Goal: Task Accomplishment & Management: Manage account settings

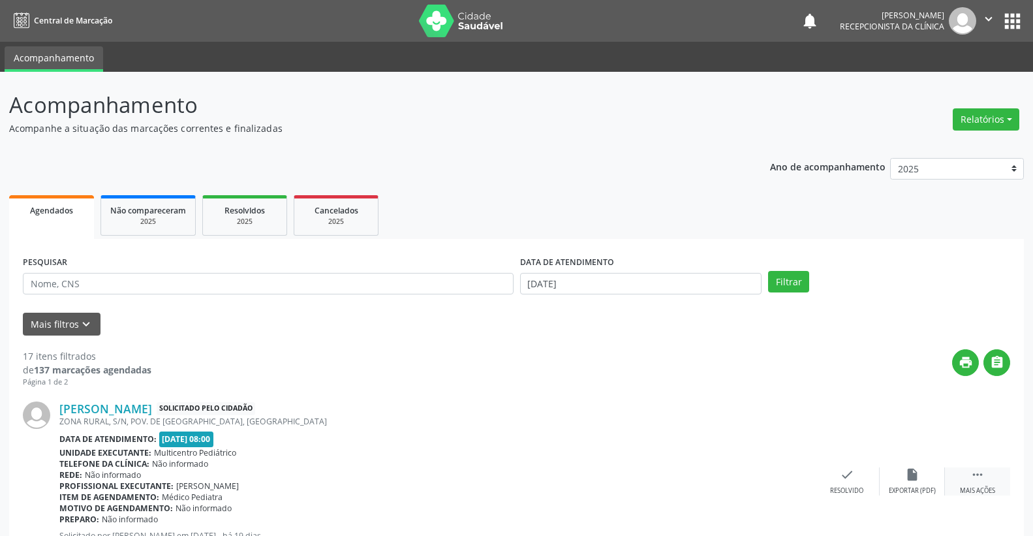
scroll to position [290, 0]
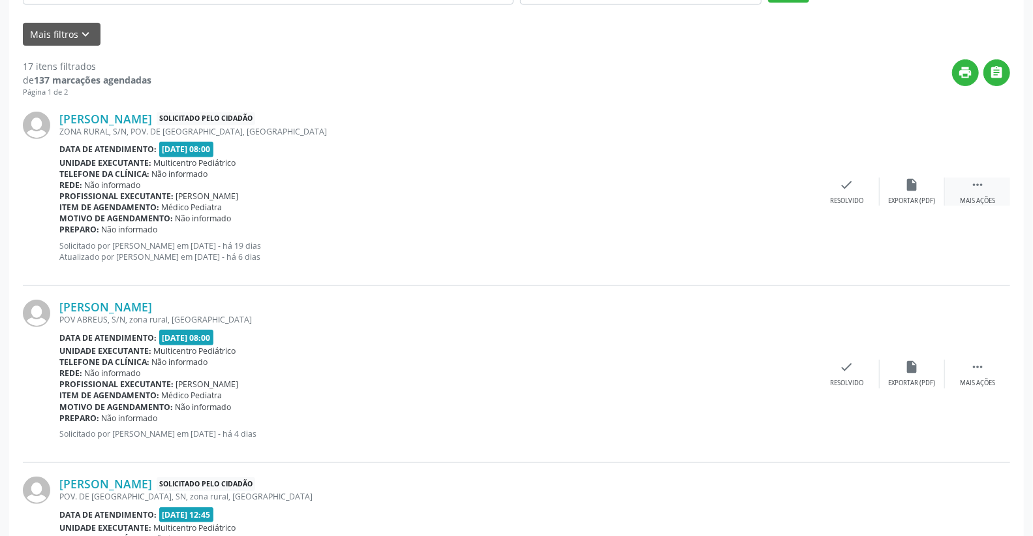
click at [974, 178] on icon "" at bounding box center [977, 184] width 14 height 14
click at [849, 183] on icon "cancel" at bounding box center [847, 184] width 14 height 14
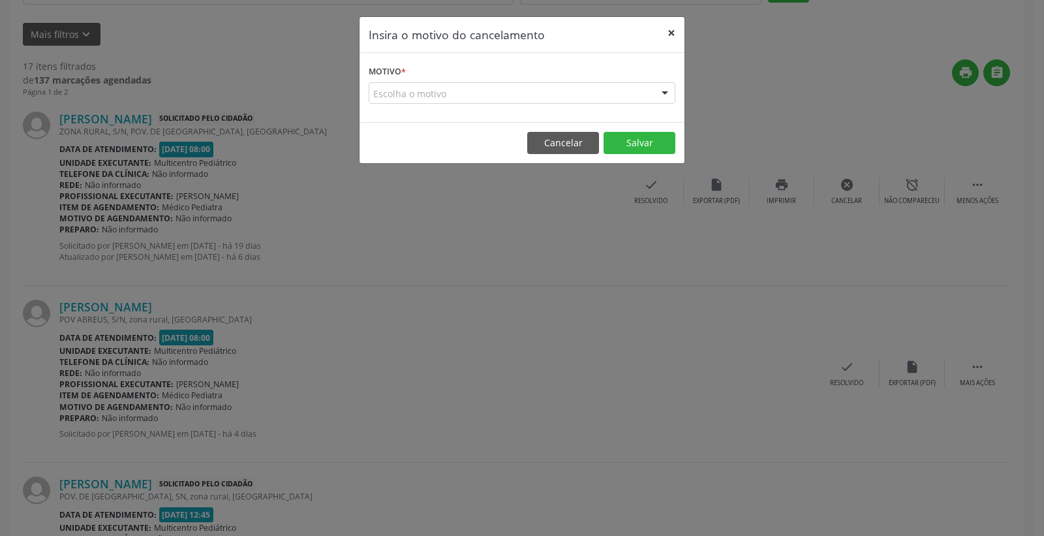
click at [671, 27] on button "×" at bounding box center [671, 33] width 26 height 32
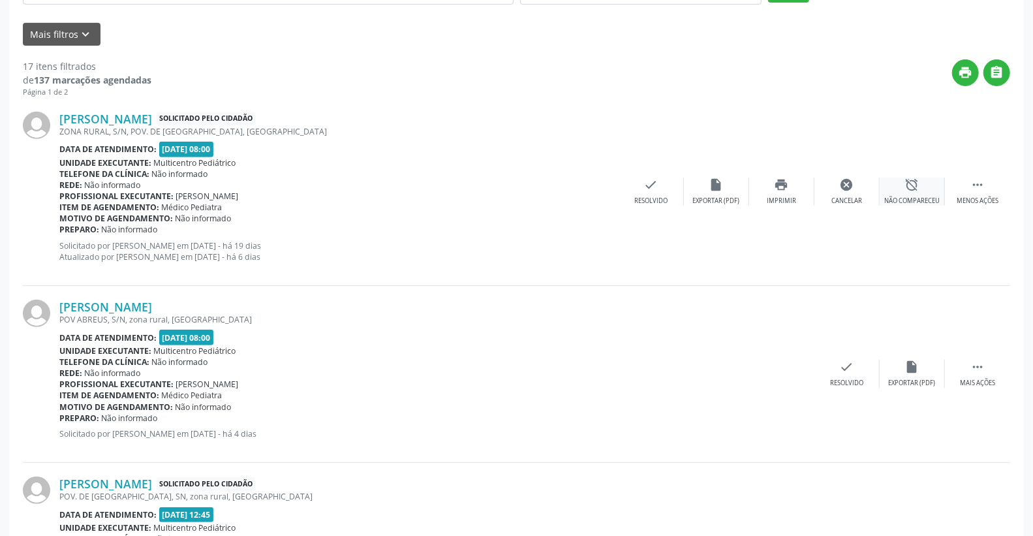
click at [908, 187] on icon "alarm_off" at bounding box center [912, 184] width 14 height 14
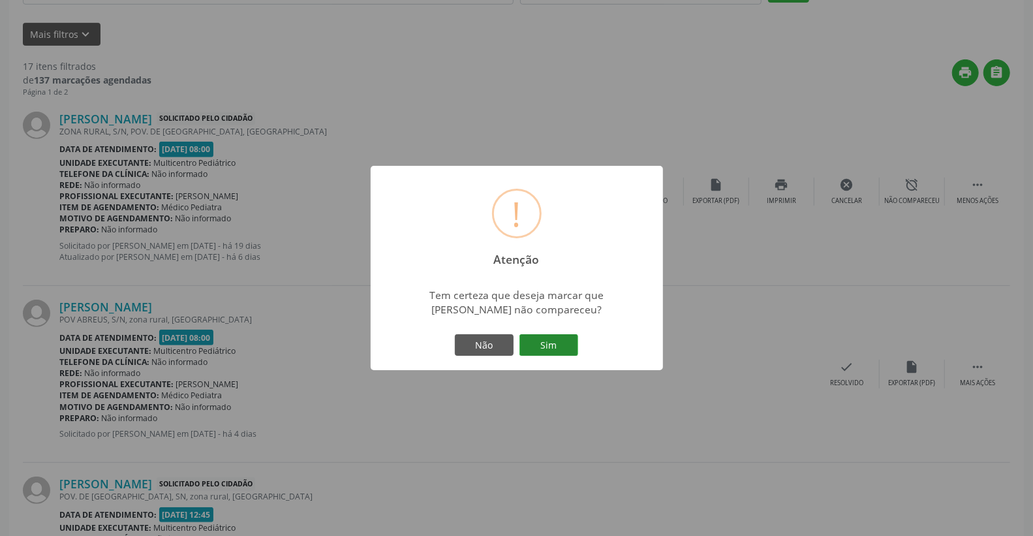
click at [556, 339] on button "Sim" at bounding box center [548, 345] width 59 height 22
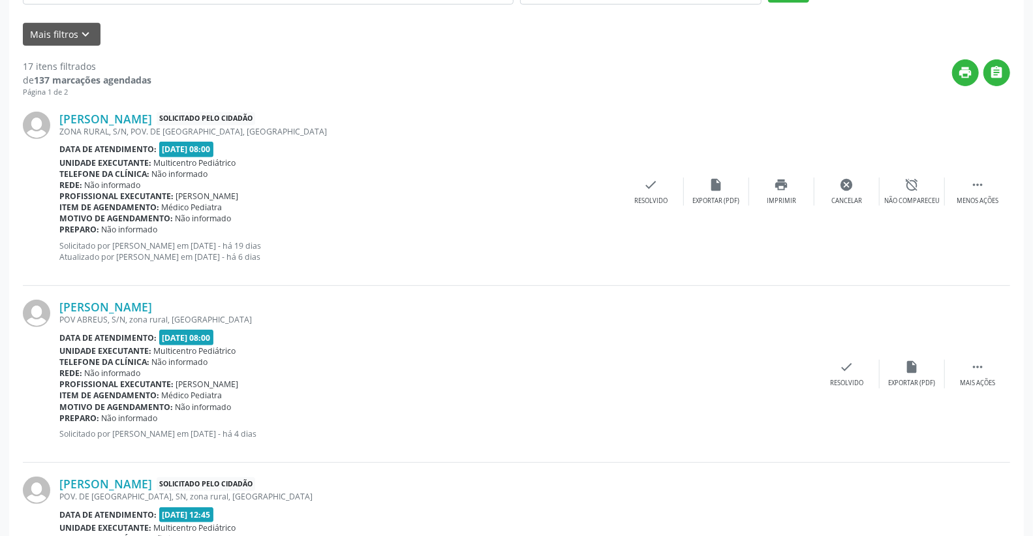
scroll to position [0, 0]
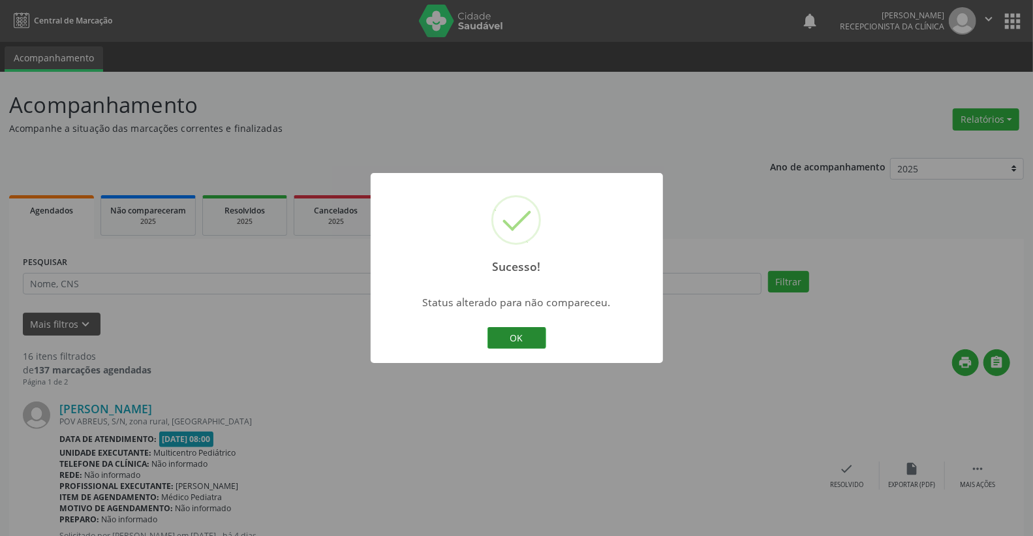
click at [516, 337] on button "OK" at bounding box center [516, 338] width 59 height 22
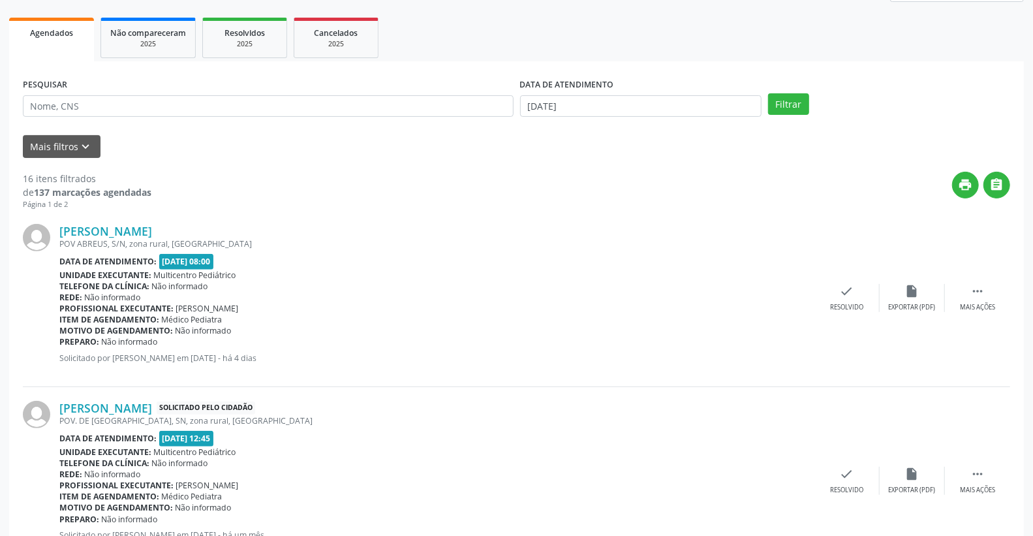
scroll to position [217, 0]
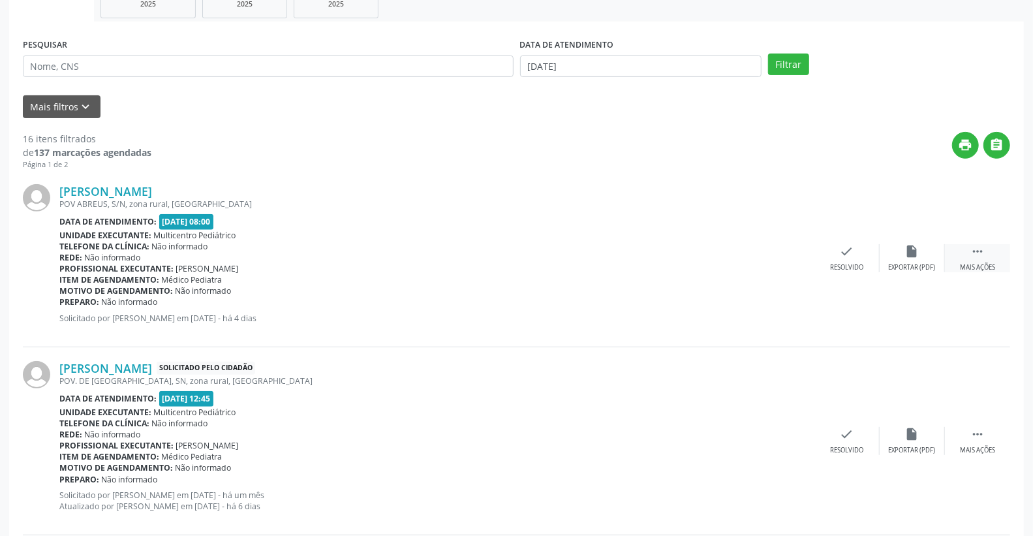
drag, startPoint x: 963, startPoint y: 250, endPoint x: 983, endPoint y: 251, distance: 19.6
click at [968, 251] on div " Mais ações" at bounding box center [977, 258] width 65 height 28
click at [921, 251] on div "alarm_off Não compareceu" at bounding box center [911, 258] width 65 height 28
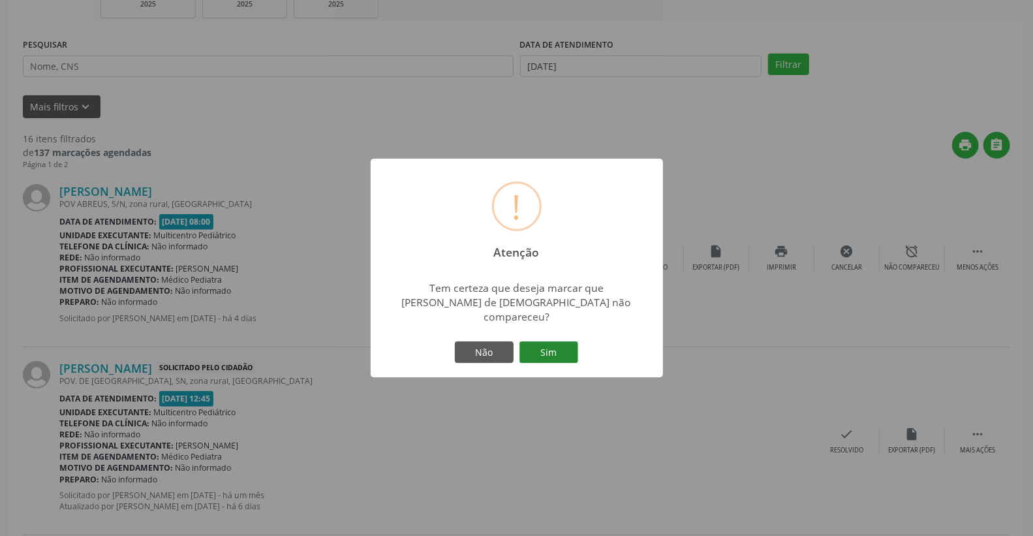
click at [539, 341] on button "Sim" at bounding box center [548, 352] width 59 height 22
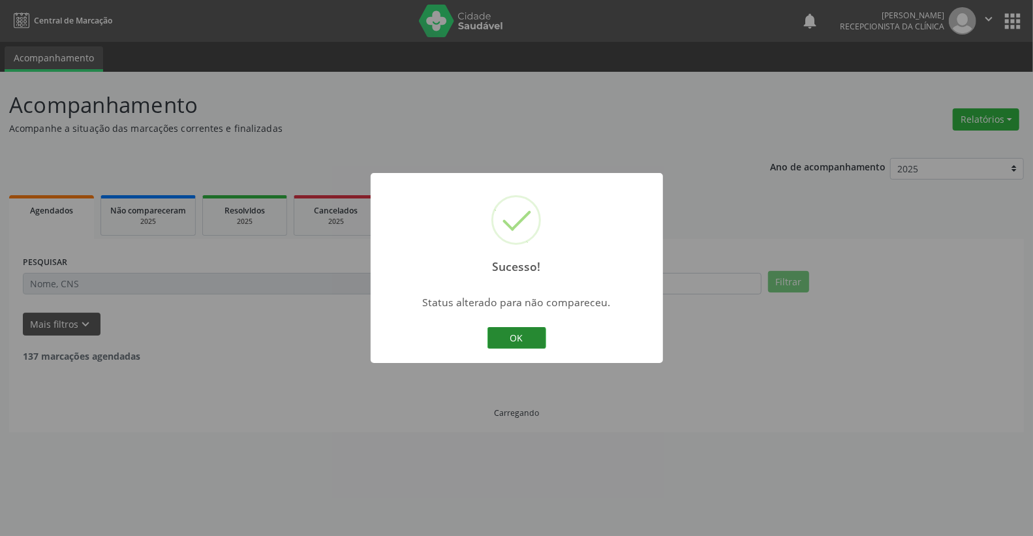
scroll to position [0, 0]
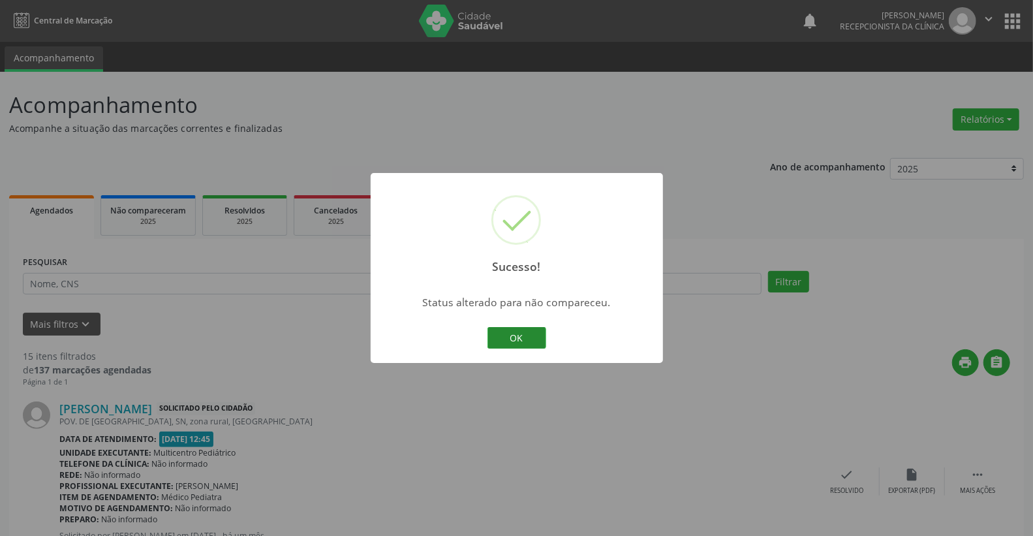
click at [542, 329] on button "OK" at bounding box center [516, 338] width 59 height 22
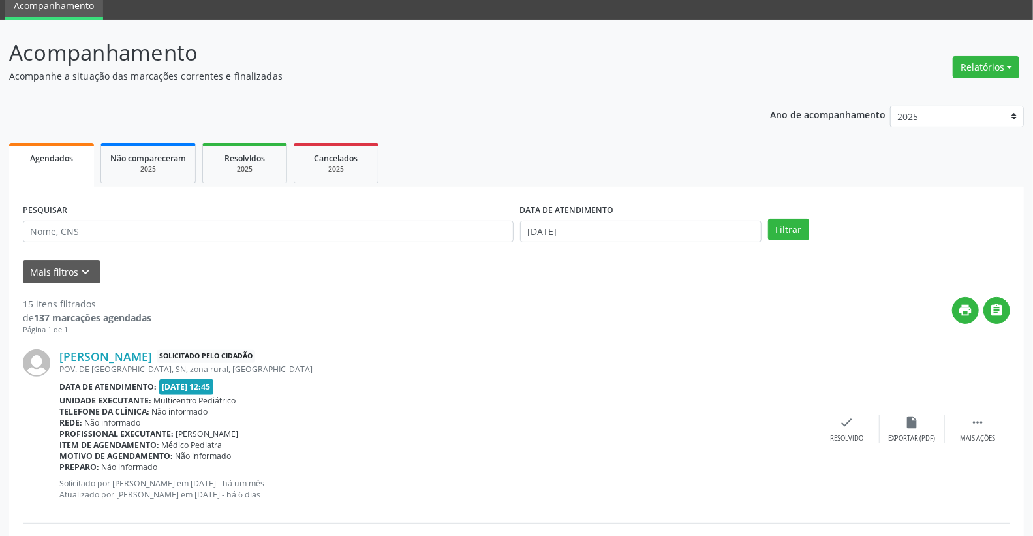
scroll to position [72, 0]
